Goal: Browse casually

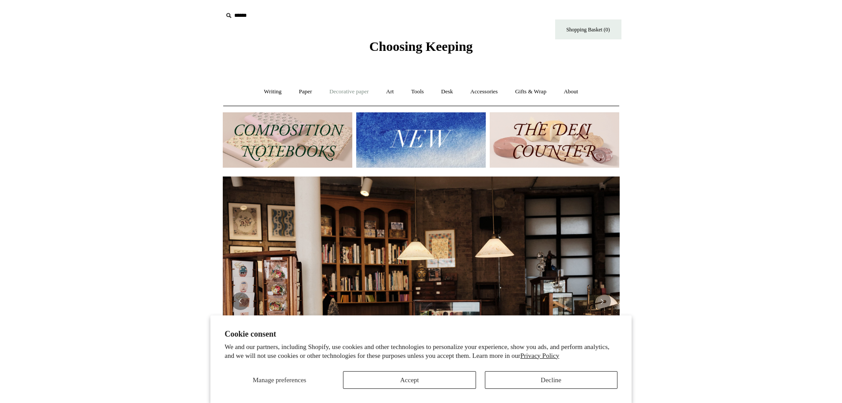
click at [350, 95] on link "Decorative paper +" at bounding box center [348, 91] width 55 height 23
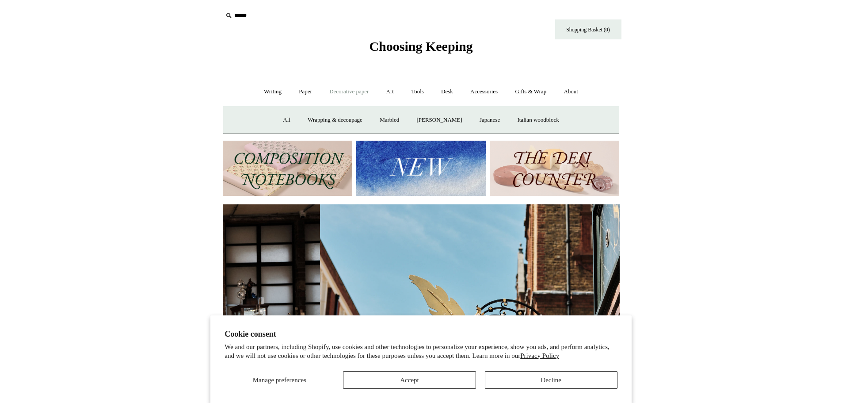
scroll to position [0, 397]
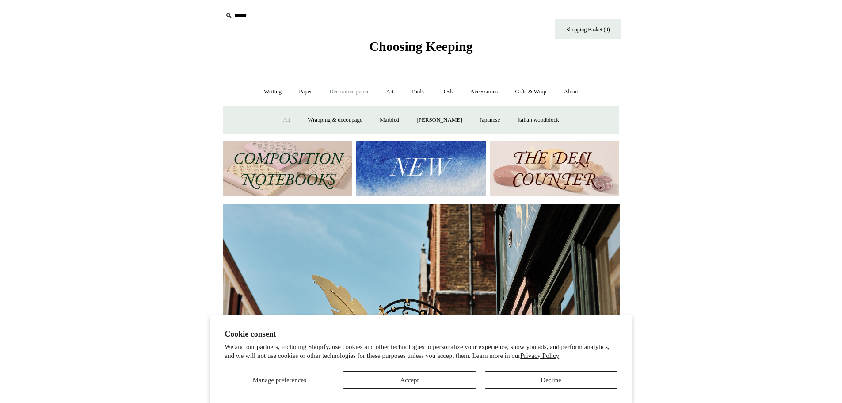
click at [275, 121] on link "All" at bounding box center [286, 119] width 23 height 23
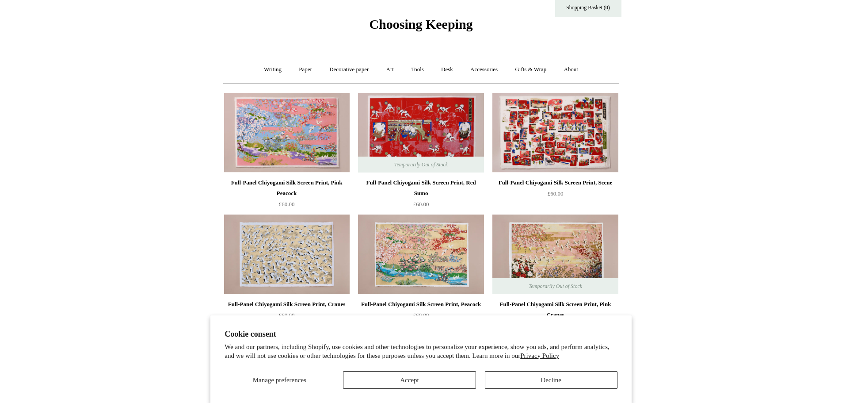
scroll to position [88, 0]
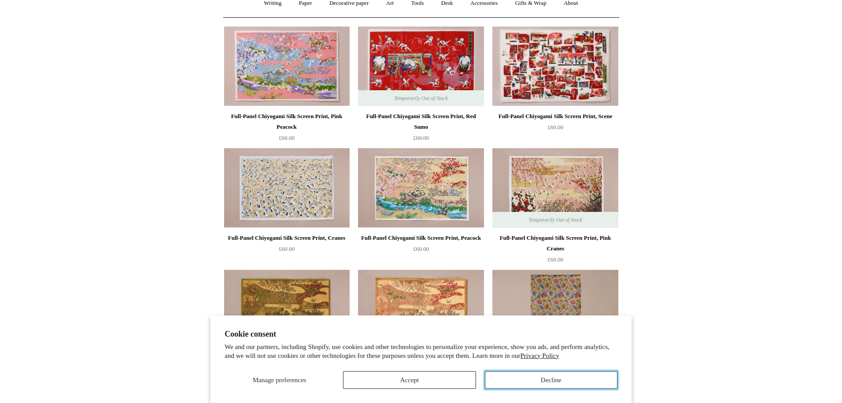
click at [527, 382] on button "Decline" at bounding box center [551, 380] width 133 height 18
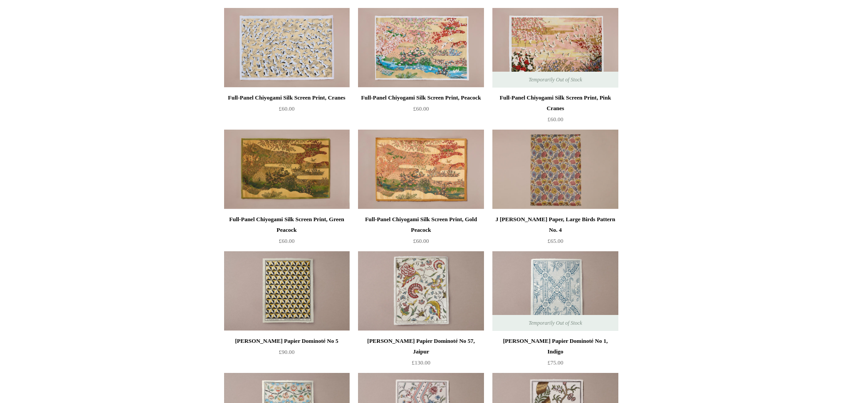
scroll to position [0, 0]
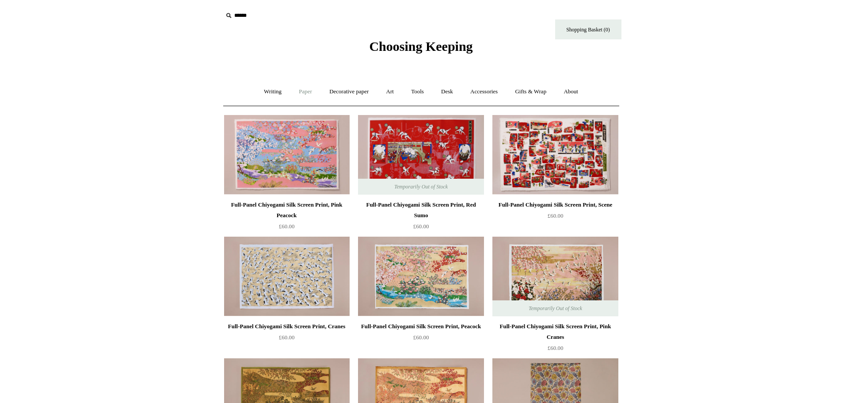
click at [293, 91] on link "Paper +" at bounding box center [305, 91] width 29 height 23
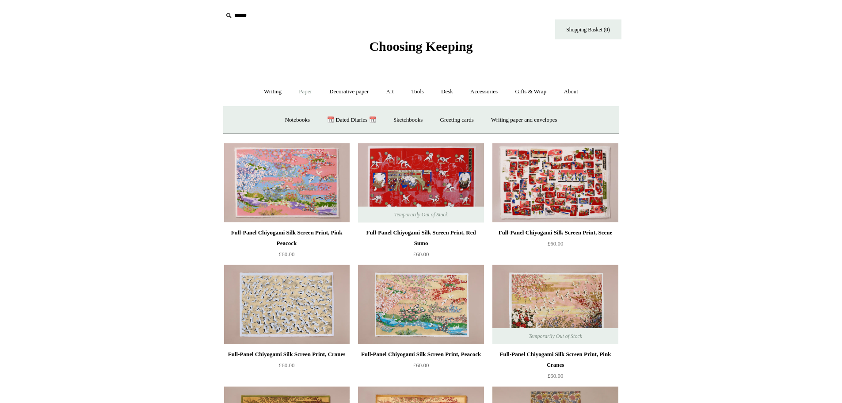
click at [307, 93] on link "Paper -" at bounding box center [305, 91] width 29 height 23
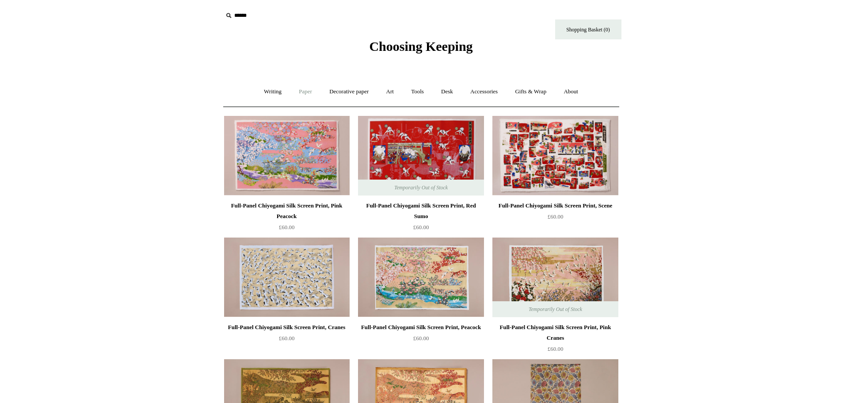
click at [307, 93] on link "Paper +" at bounding box center [305, 91] width 29 height 23
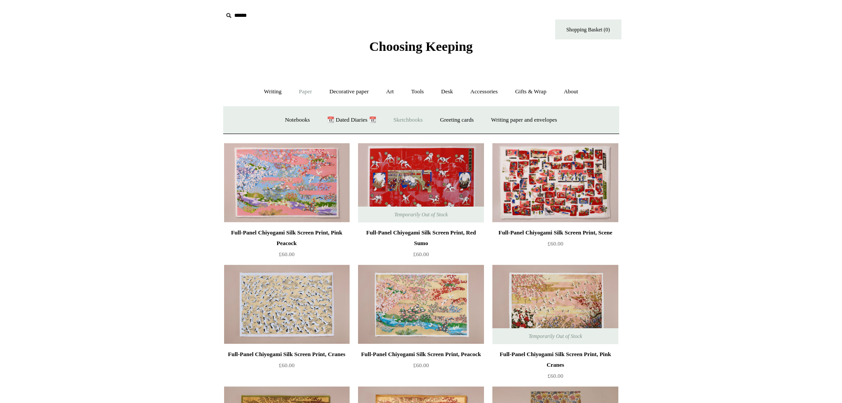
click at [395, 120] on link "Sketchbooks +" at bounding box center [407, 119] width 45 height 23
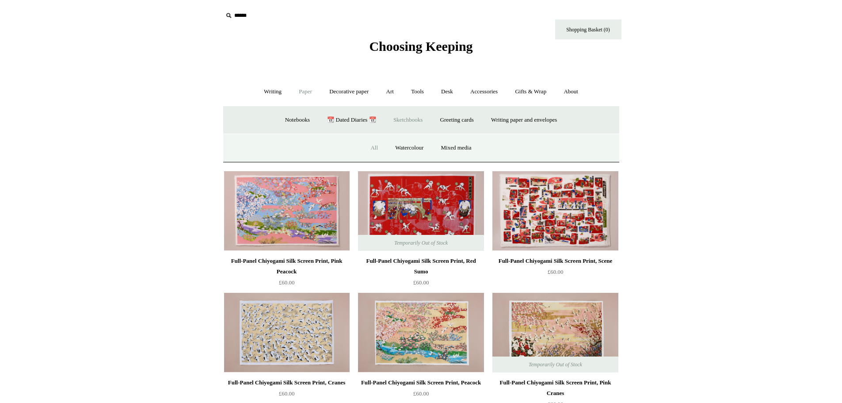
click at [373, 144] on link "All" at bounding box center [373, 147] width 23 height 23
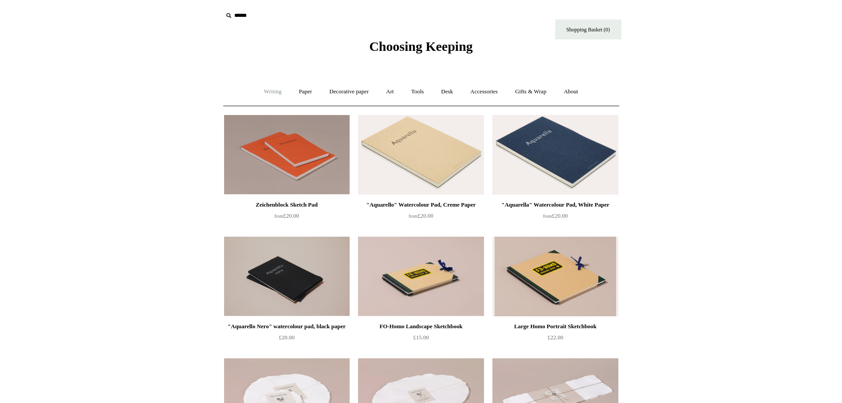
click at [267, 92] on link "Writing +" at bounding box center [273, 91] width 34 height 23
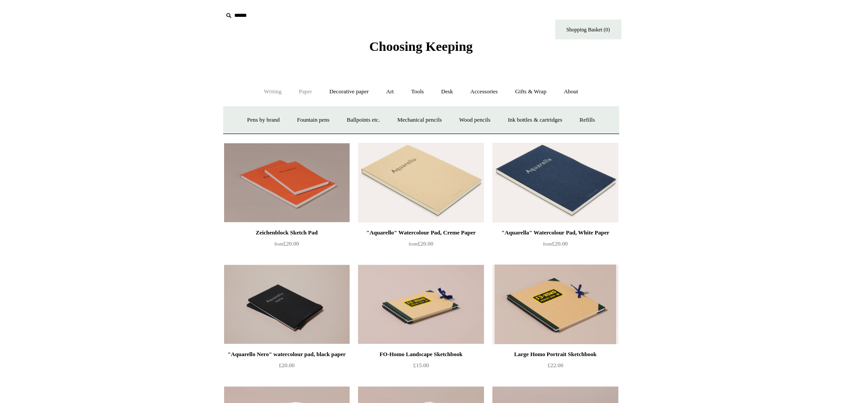
click at [310, 92] on link "Paper +" at bounding box center [305, 91] width 29 height 23
click at [344, 121] on link "📆 Dated Diaries 📆" at bounding box center [351, 119] width 65 height 23
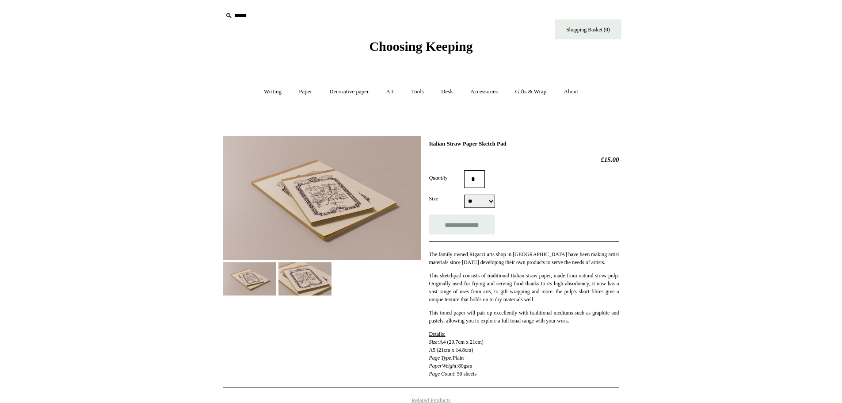
click at [319, 278] on img at bounding box center [304, 278] width 53 height 33
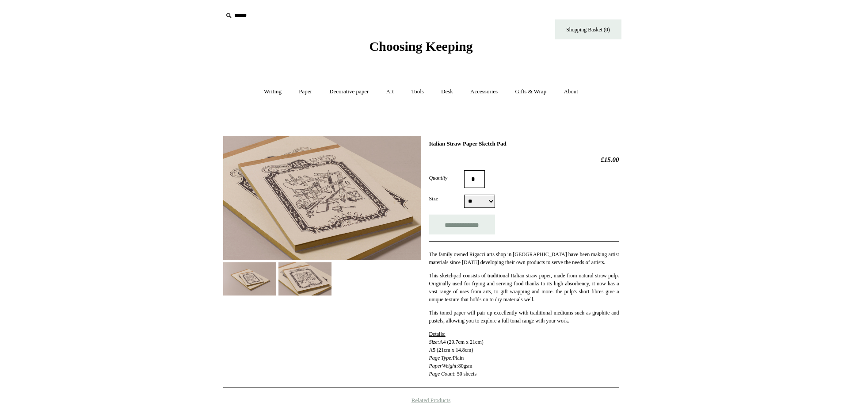
click at [250, 270] on img at bounding box center [249, 278] width 53 height 33
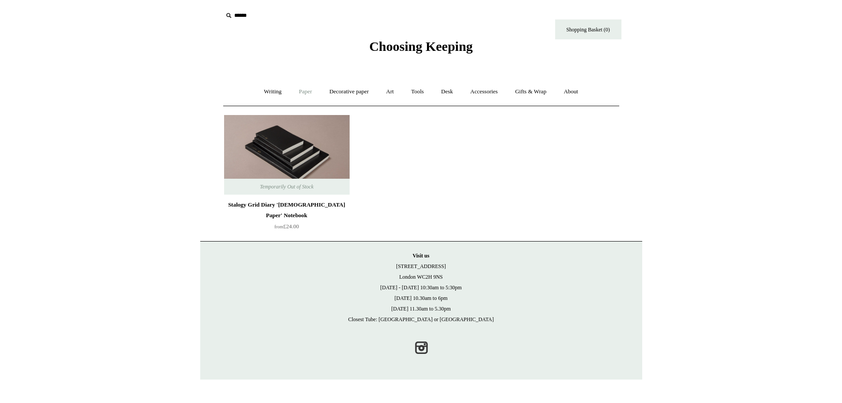
click at [296, 95] on link "Paper +" at bounding box center [305, 91] width 29 height 23
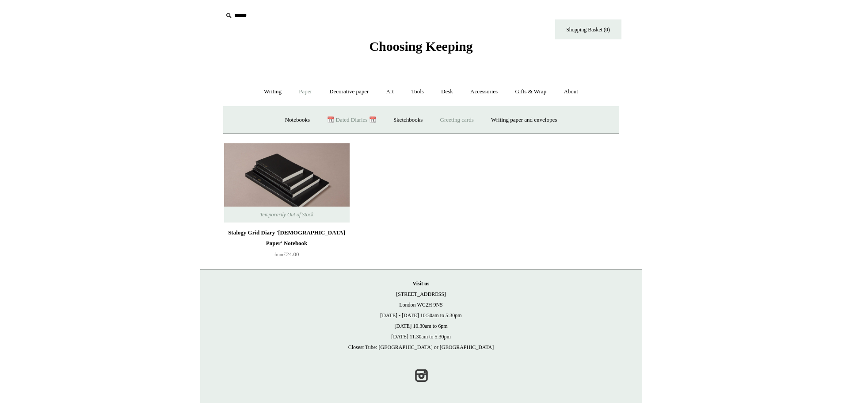
click at [465, 121] on link "Greeting cards +" at bounding box center [457, 119] width 50 height 23
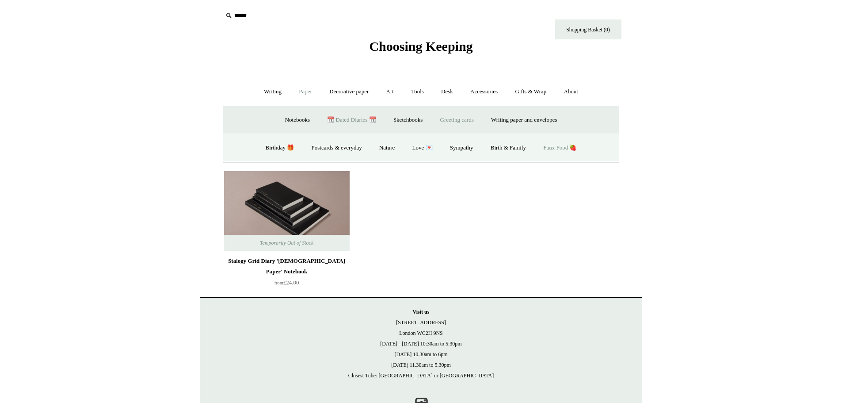
click at [559, 147] on link "Faux Food 🍓" at bounding box center [559, 147] width 49 height 23
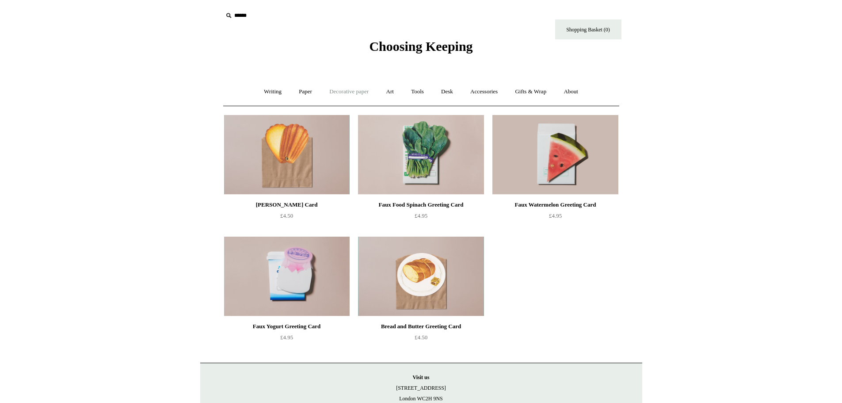
click at [355, 95] on link "Decorative paper +" at bounding box center [348, 91] width 55 height 23
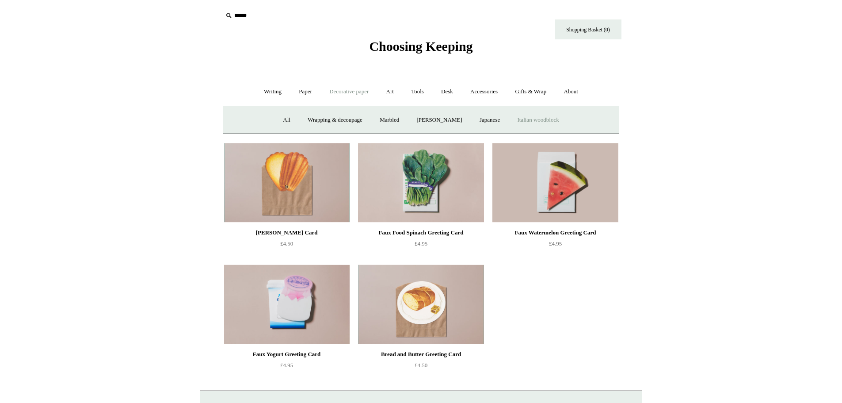
click at [539, 119] on link "Italian woodblock" at bounding box center [537, 119] width 57 height 23
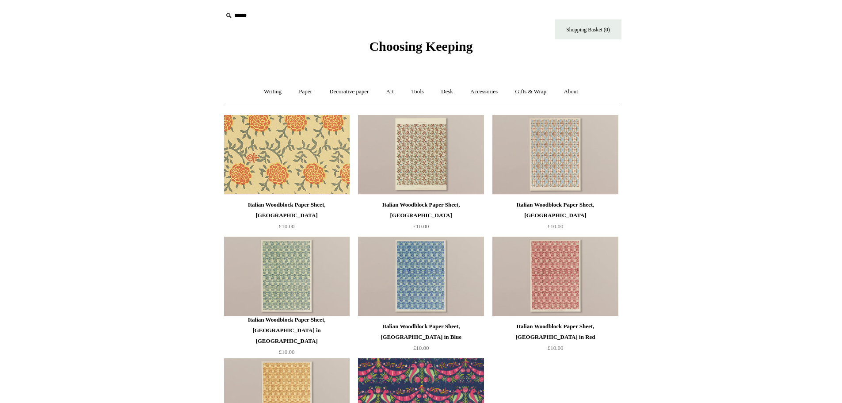
click at [300, 170] on img at bounding box center [287, 155] width 126 height 80
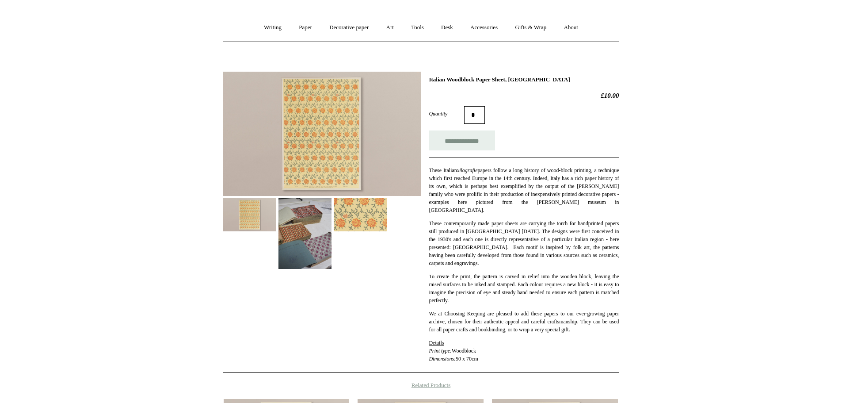
scroll to position [88, 0]
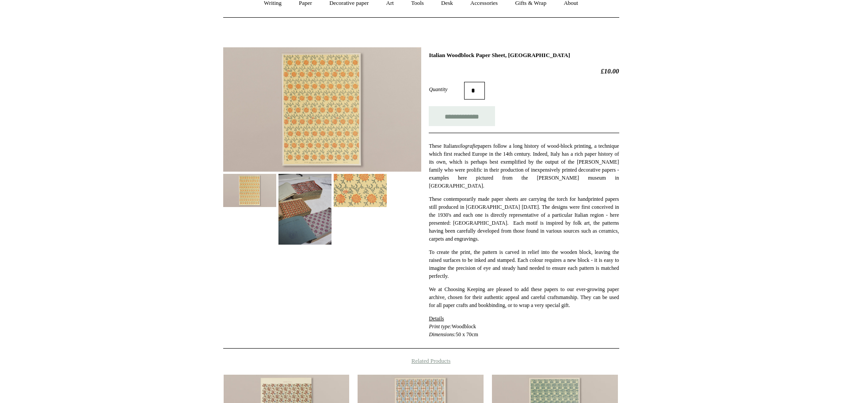
click at [274, 198] on img at bounding box center [249, 190] width 53 height 33
click at [295, 196] on img at bounding box center [304, 209] width 53 height 71
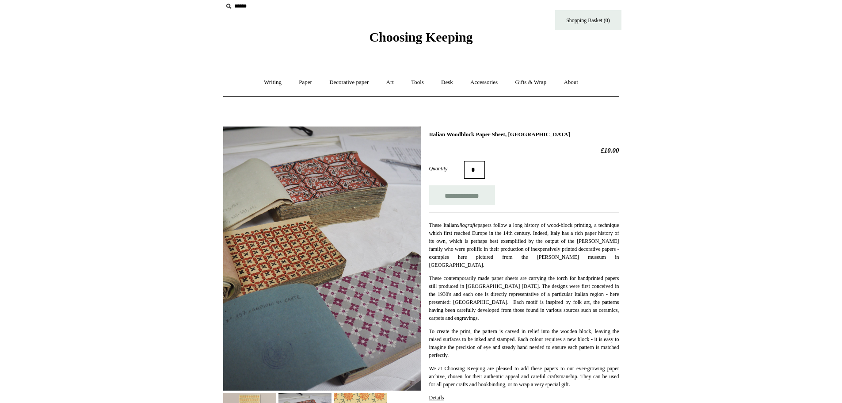
scroll to position [0, 0]
